Goal: Navigation & Orientation: Find specific page/section

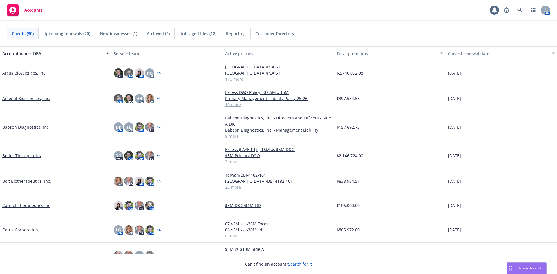
click at [9, 10] on rect at bounding box center [13, 10] width 12 height 12
